Goal: Task Accomplishment & Management: Complete application form

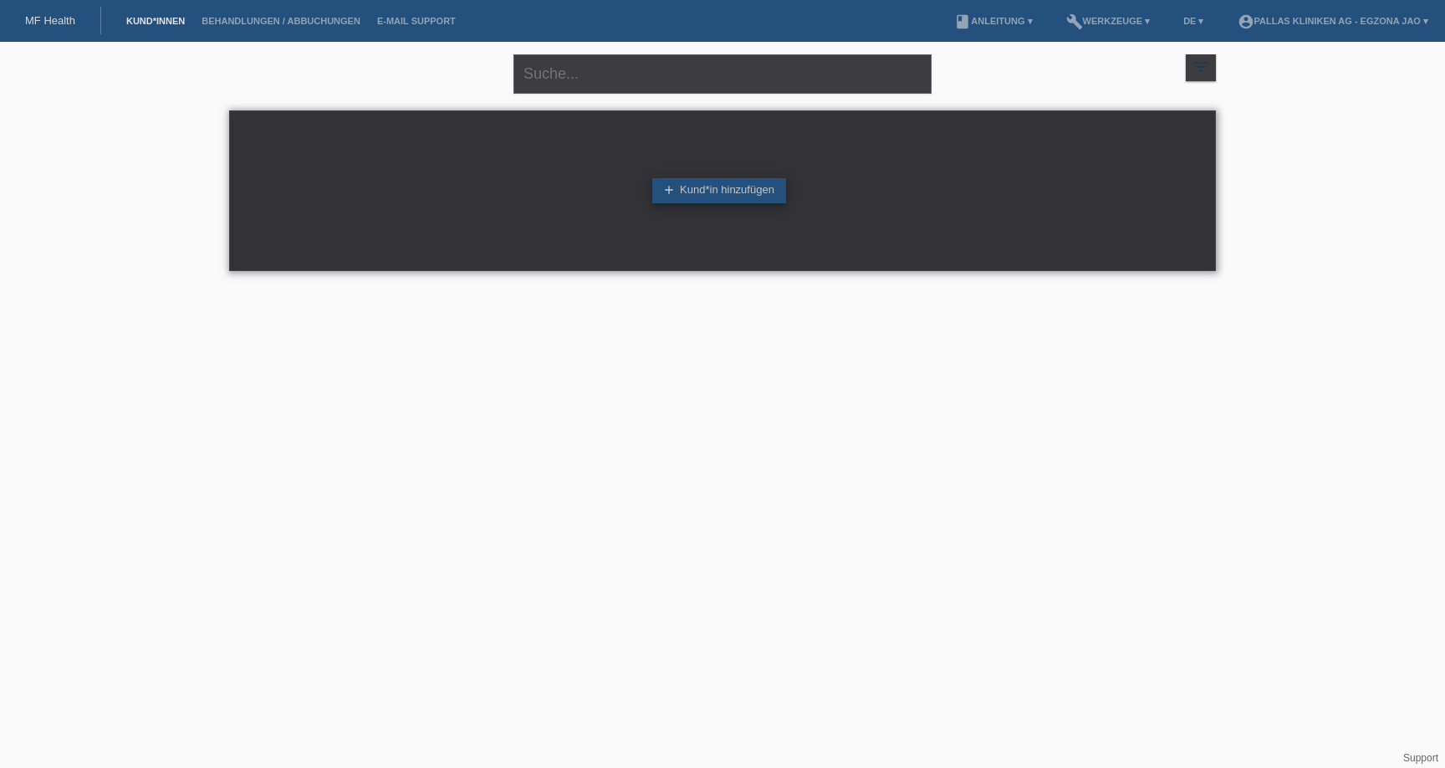
click at [744, 188] on link "add Kund*in hinzufügen" at bounding box center [719, 190] width 134 height 25
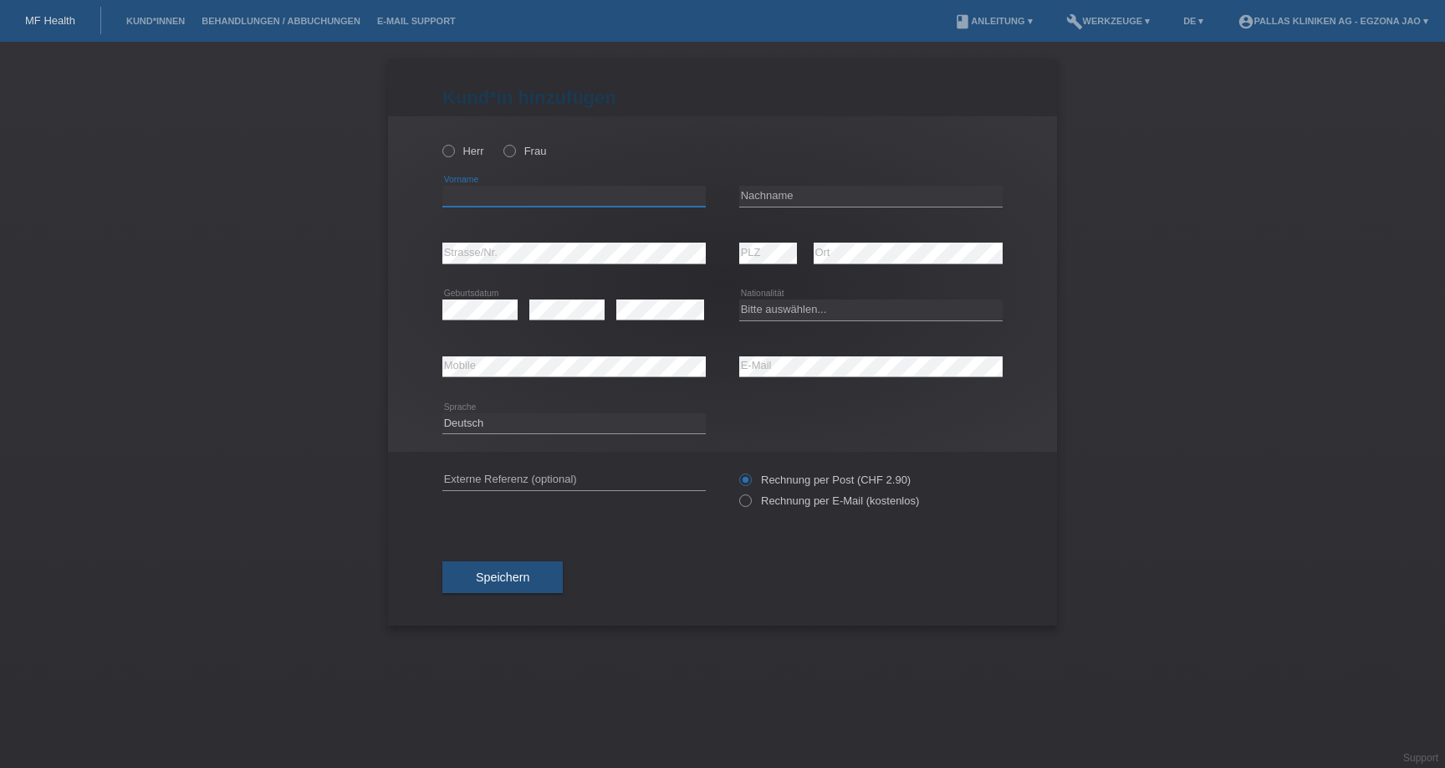
click at [584, 197] on input "text" at bounding box center [573, 196] width 263 height 21
click at [471, 197] on input "text" at bounding box center [573, 196] width 263 height 21
type input "Zena"
click at [849, 197] on input "text" at bounding box center [870, 196] width 263 height 21
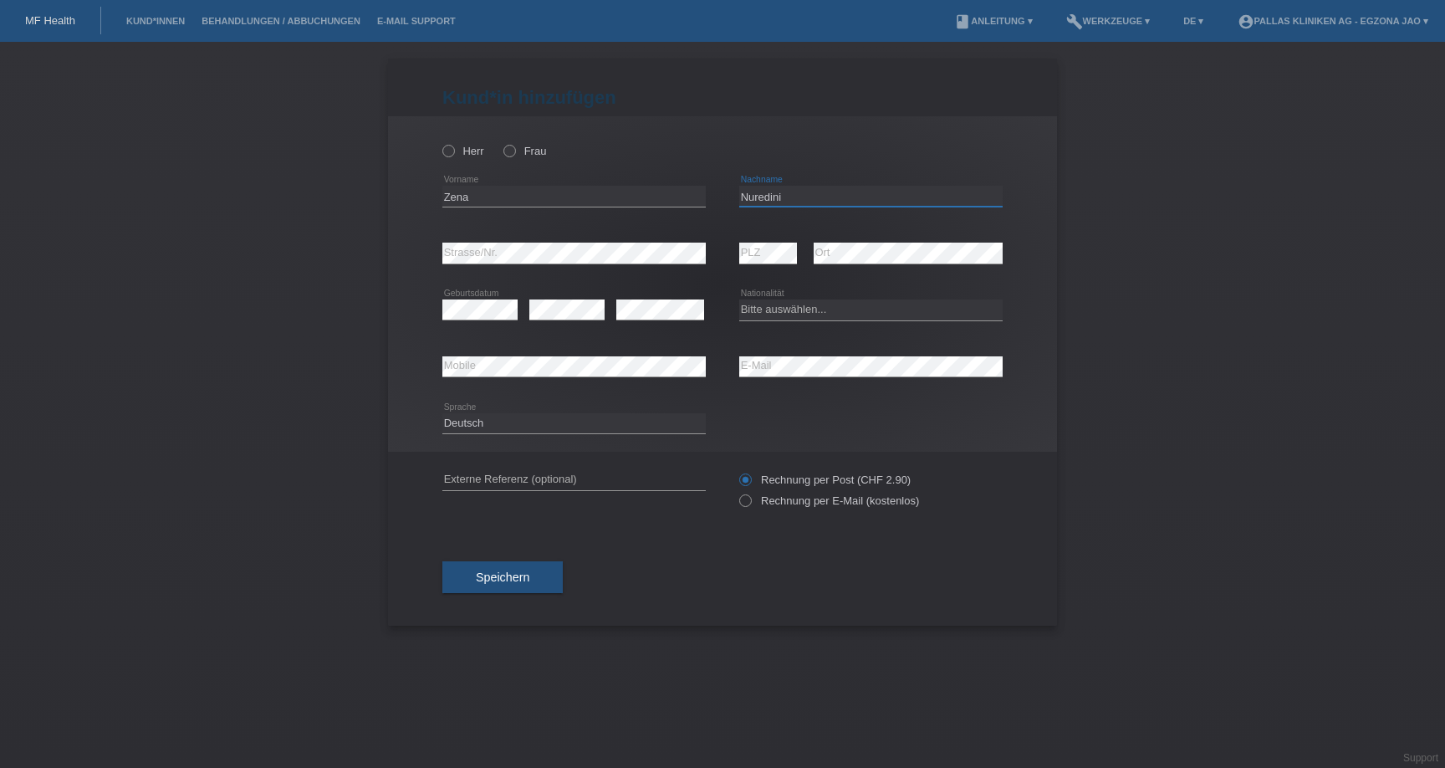
type input "Nuredini"
click at [501, 142] on icon at bounding box center [501, 142] width 0 height 0
click at [514, 146] on input "Frau" at bounding box center [508, 150] width 11 height 11
radio input "true"
click at [526, 419] on select "Deutsch Français Italiano English" at bounding box center [573, 423] width 263 height 20
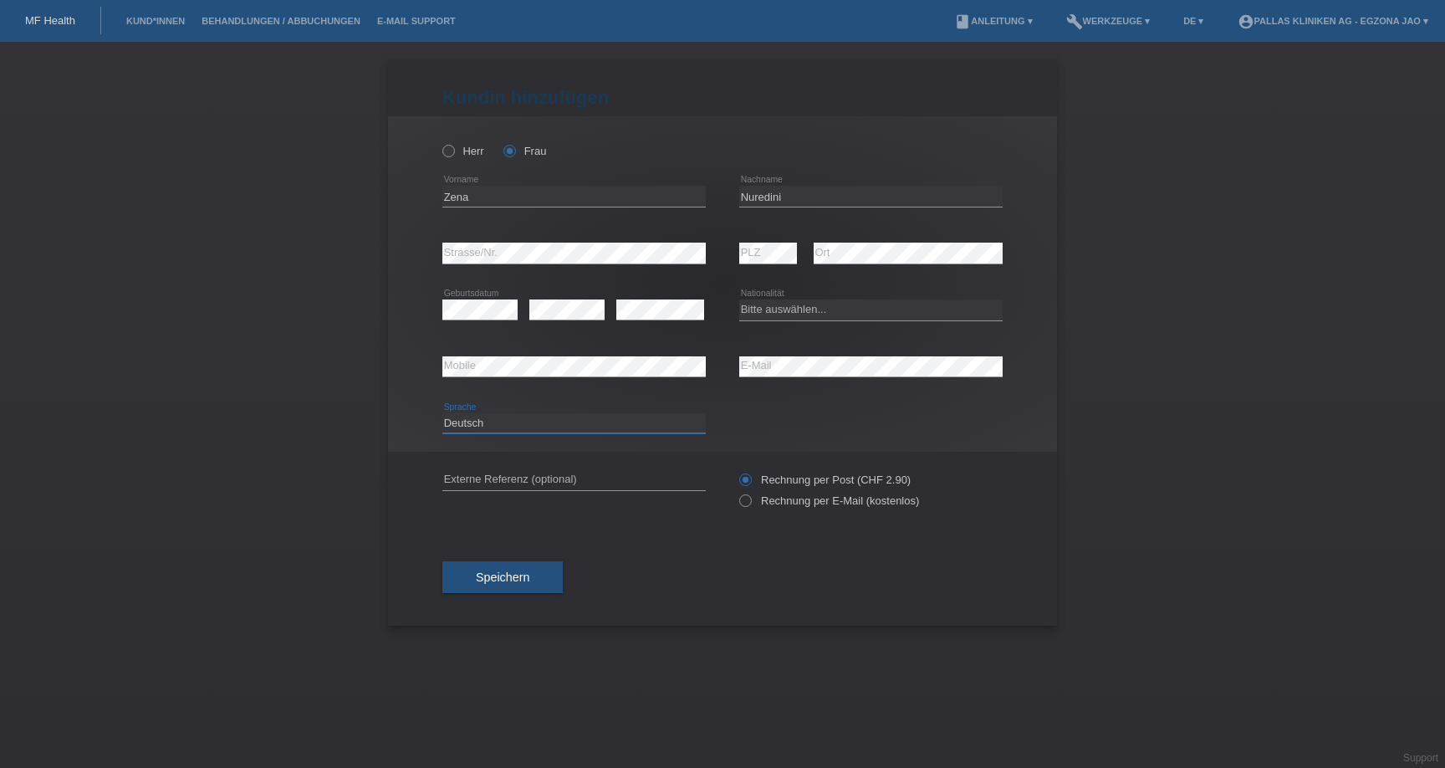
click at [442, 413] on select "Deutsch Français Italiano English" at bounding box center [573, 423] width 263 height 20
click at [788, 312] on select "Bitte auswählen... Schweiz Deutschland Liechtenstein Österreich ------------ Af…" at bounding box center [870, 309] width 263 height 20
click at [166, 22] on link "Kund*innen" at bounding box center [155, 21] width 75 height 10
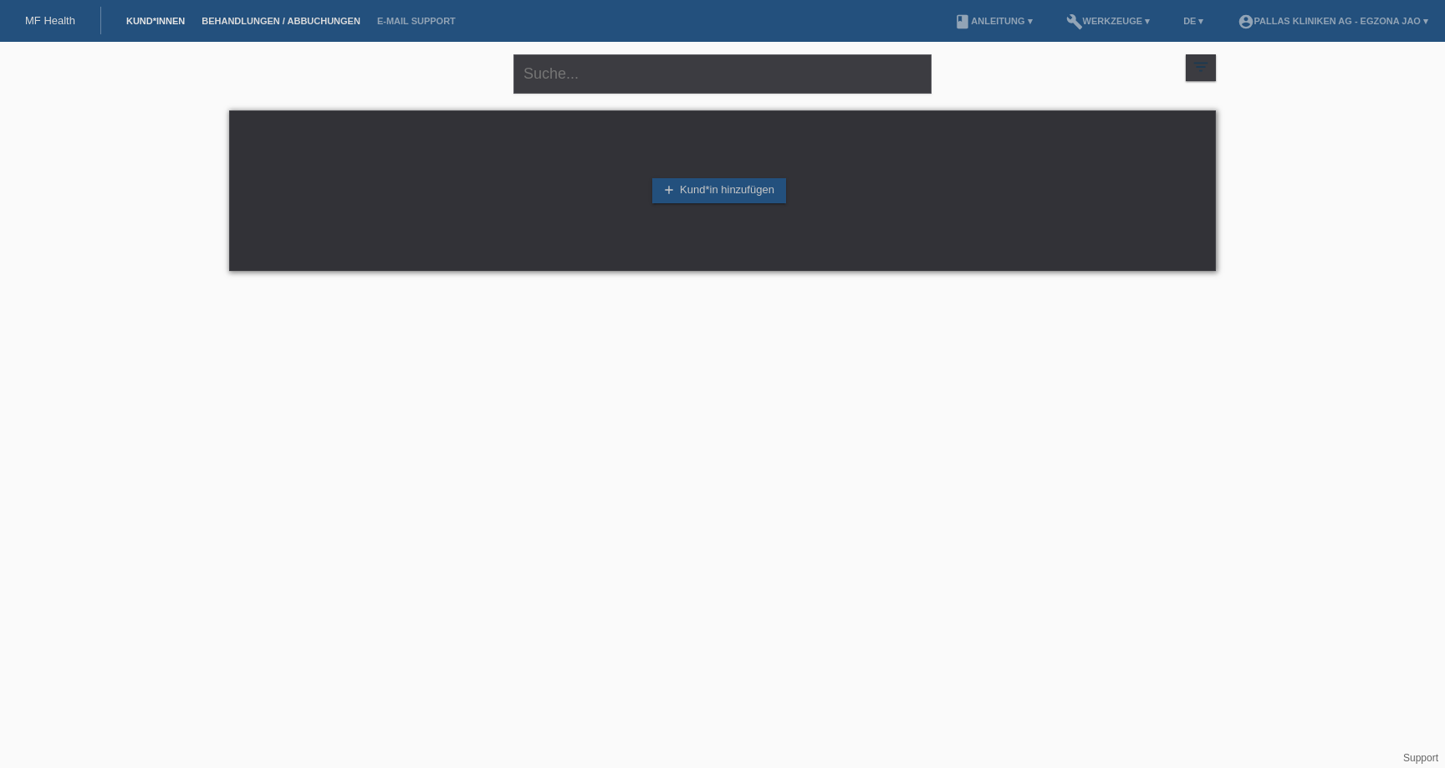
click at [256, 20] on link "Behandlungen / Abbuchungen" at bounding box center [281, 21] width 176 height 10
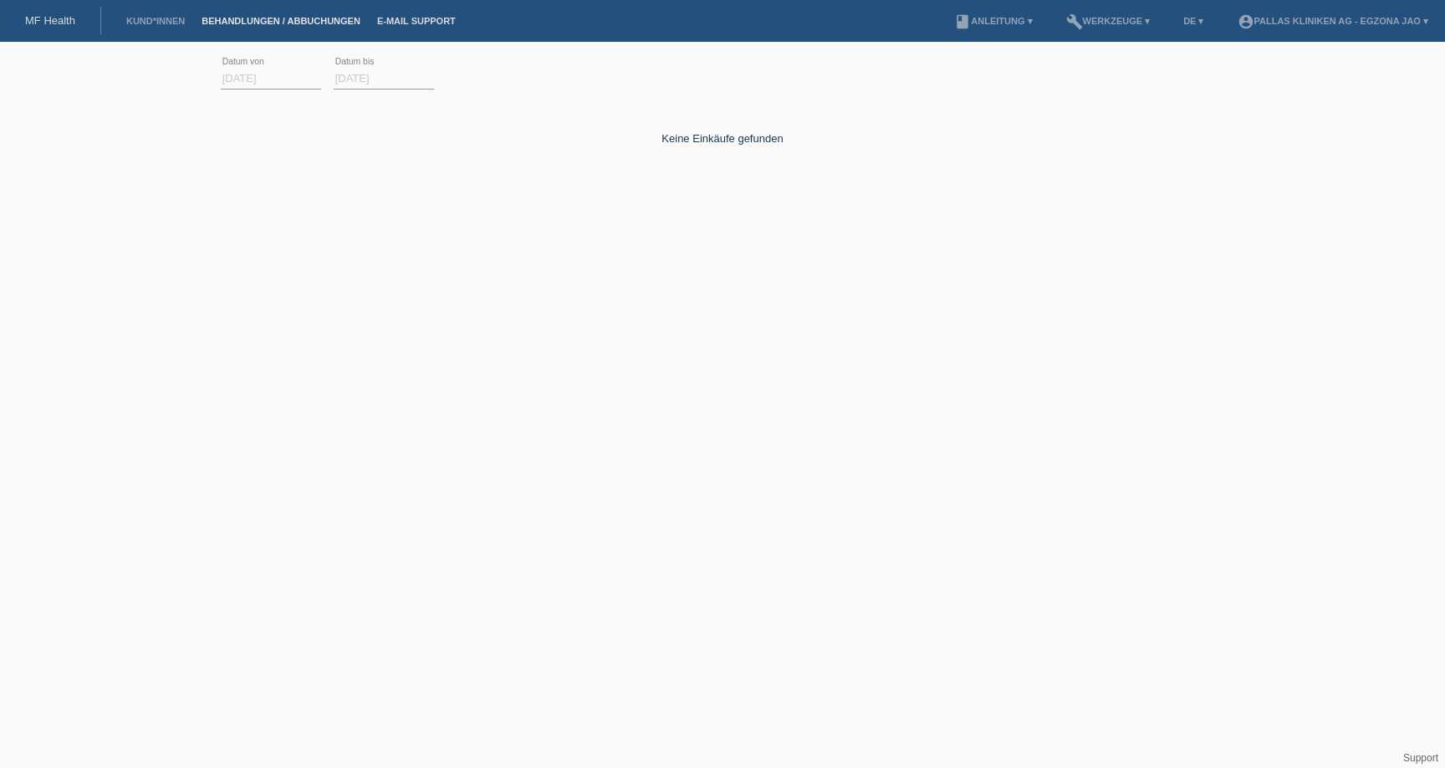
click at [399, 16] on link "E-Mail Support" at bounding box center [416, 21] width 95 height 10
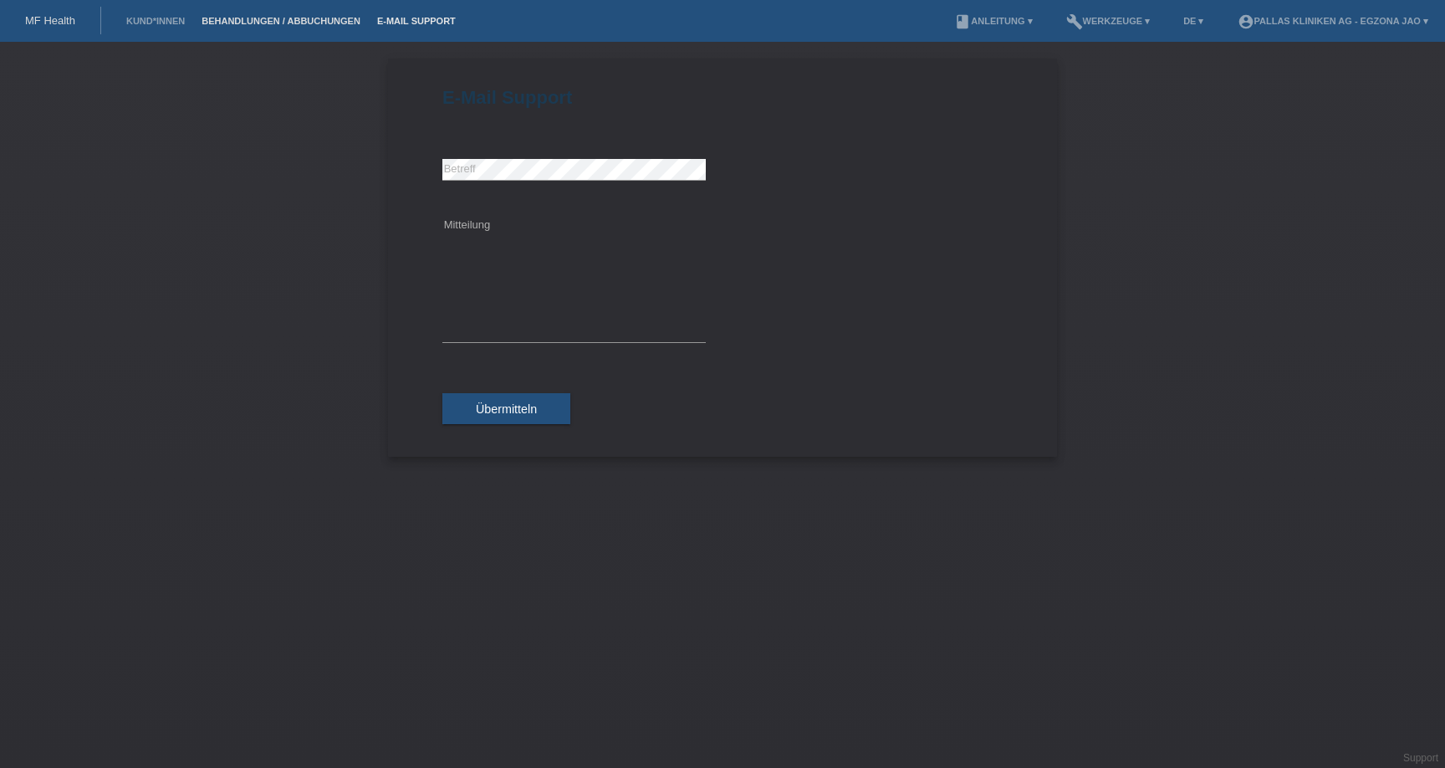
click at [268, 20] on link "Behandlungen / Abbuchungen" at bounding box center [281, 21] width 176 height 10
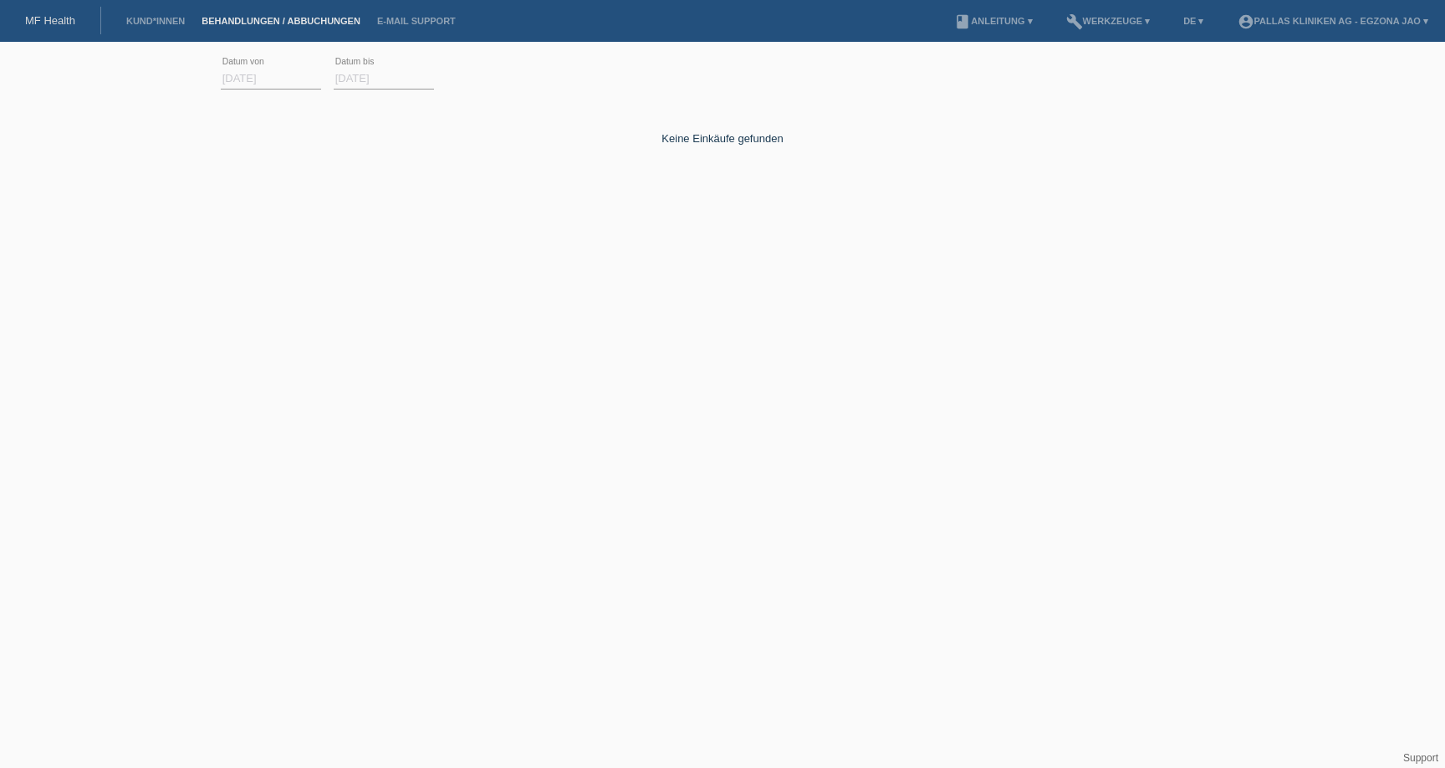
click at [42, 19] on link "MF Health" at bounding box center [50, 20] width 50 height 13
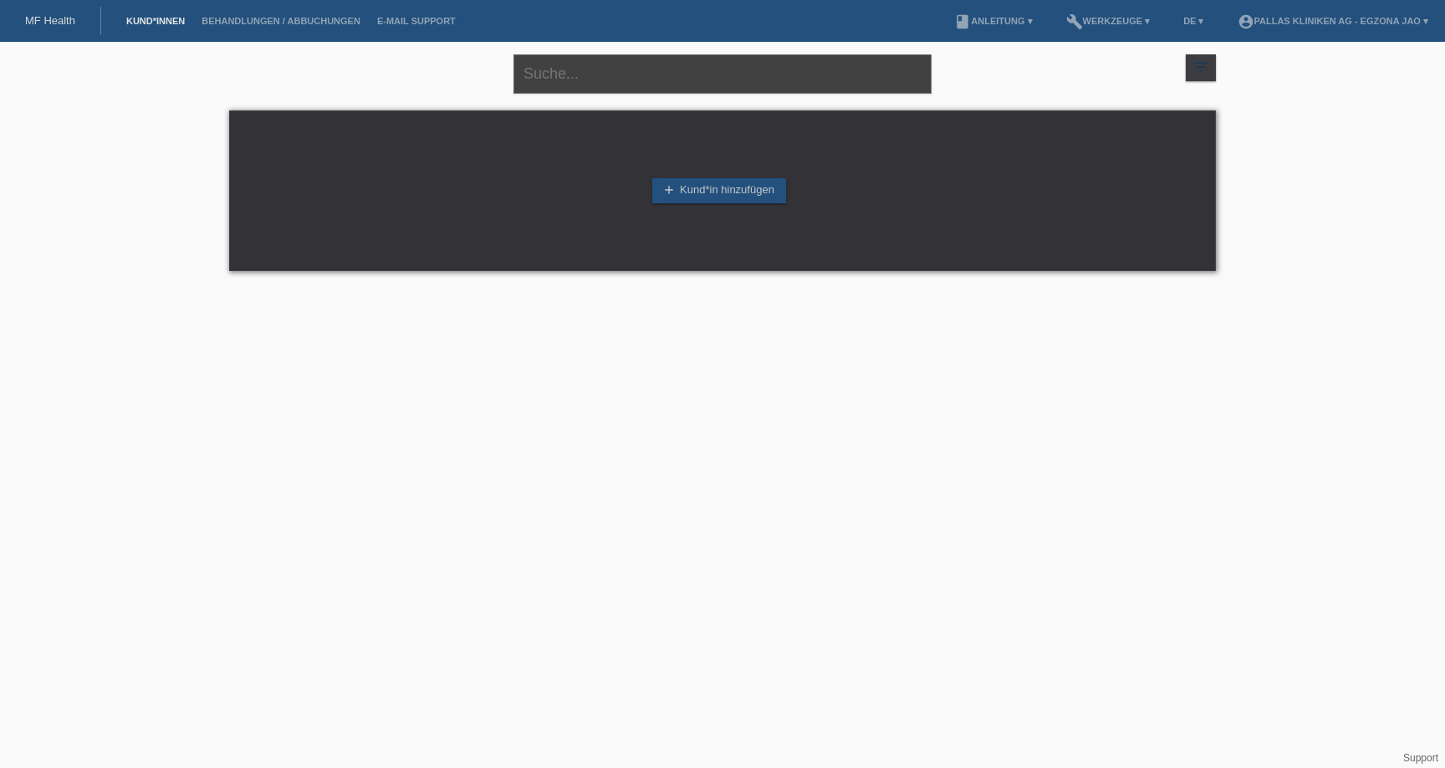
click at [671, 93] on input "text" at bounding box center [722, 73] width 418 height 39
click at [1202, 71] on icon "filter_list" at bounding box center [1201, 67] width 18 height 18
click at [1200, 73] on icon "filter_list" at bounding box center [1201, 67] width 18 height 18
click at [574, 82] on input "text" at bounding box center [722, 73] width 418 height 39
type input "nuredini"
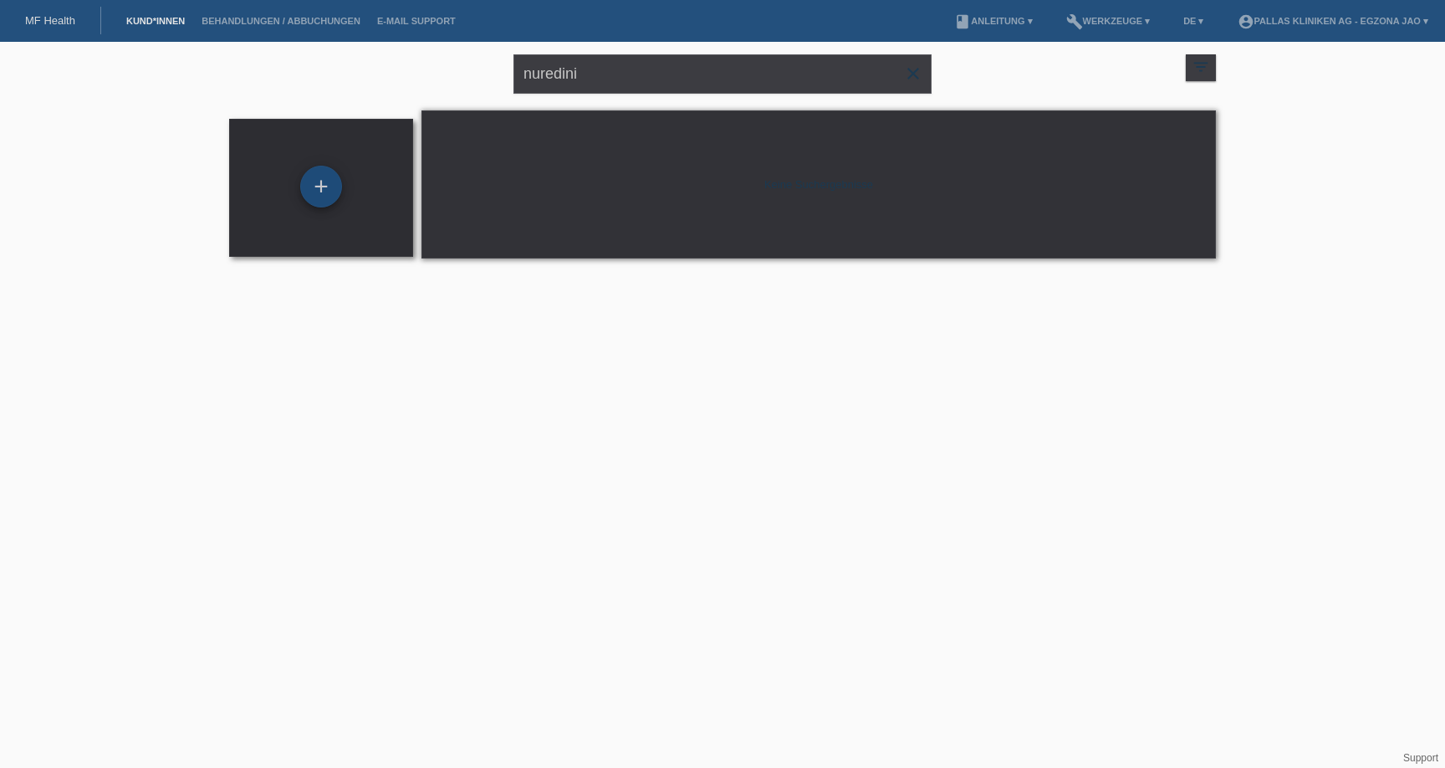
click at [319, 186] on div "+" at bounding box center [321, 187] width 42 height 42
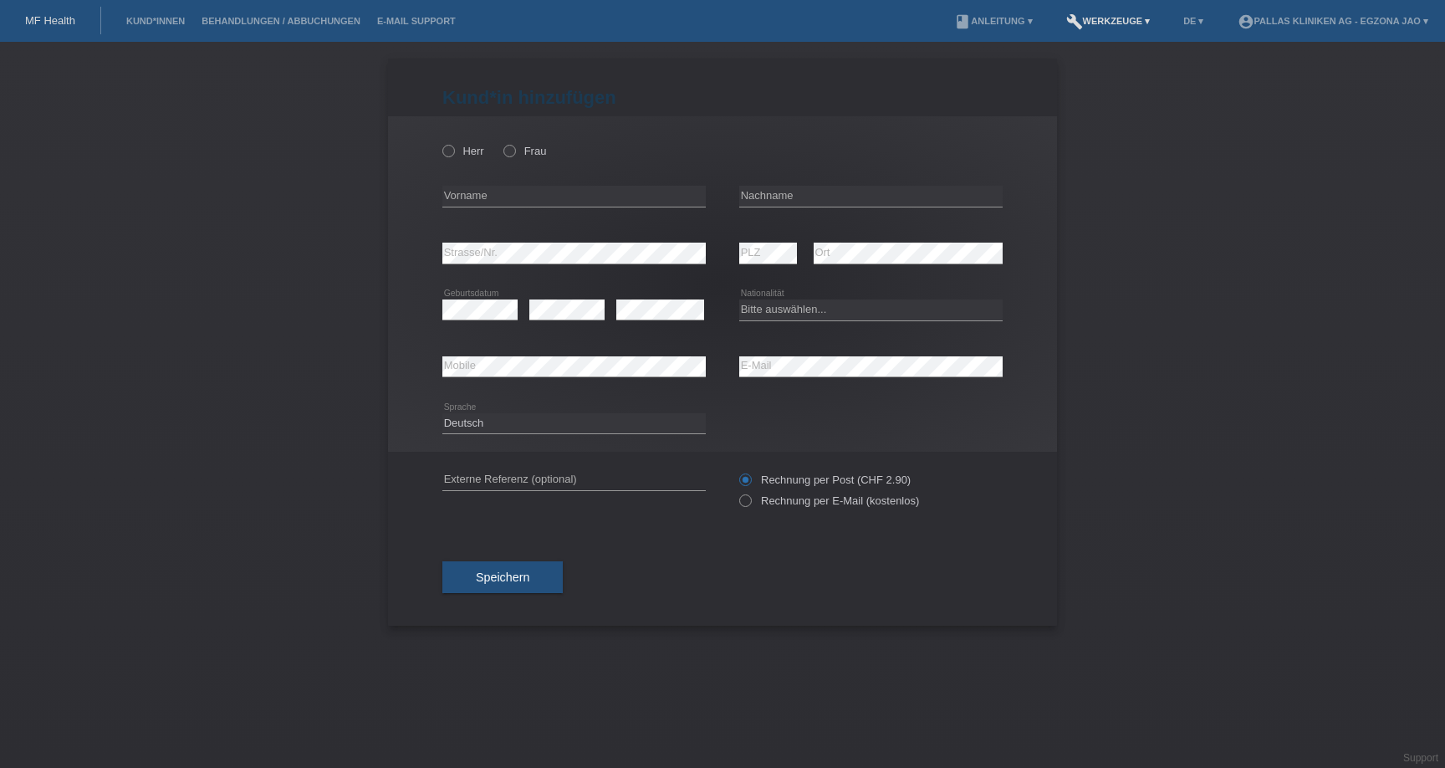
click at [1106, 19] on link "build Werkzeuge ▾" at bounding box center [1108, 21] width 101 height 10
click at [1007, 20] on link "book Anleitung ▾" at bounding box center [993, 21] width 94 height 10
click at [1098, 86] on div "Kund*in hinzufügen Kunde hinzufügen Kundin hinzufügen Herr Frau error Vorname e…" at bounding box center [722, 405] width 1445 height 726
